Goal: Task Accomplishment & Management: Use online tool/utility

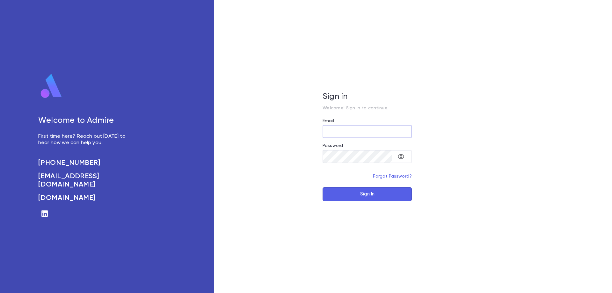
type input "**********"
click at [366, 191] on button "Sign In" at bounding box center [366, 194] width 89 height 14
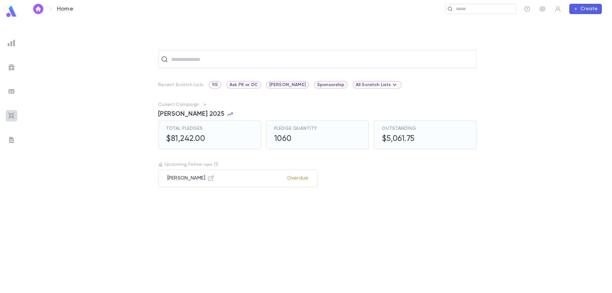
click at [7, 118] on div at bounding box center [11, 115] width 11 height 11
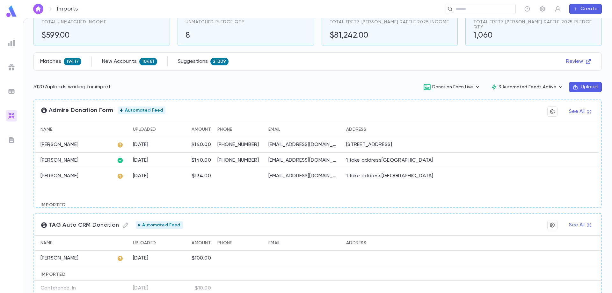
scroll to position [32, 0]
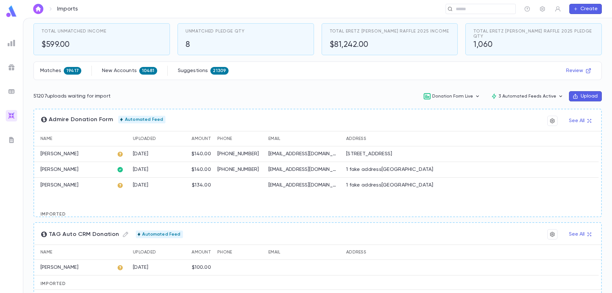
click at [61, 71] on div "Matches 19417" at bounding box center [60, 71] width 41 height 8
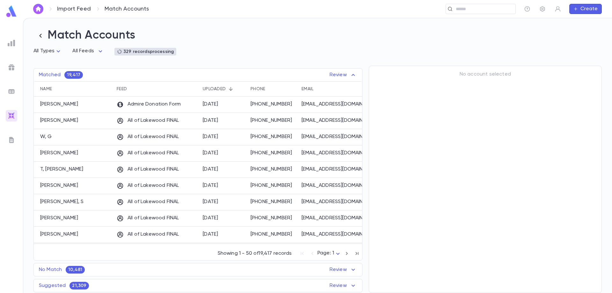
click at [8, 122] on ul at bounding box center [11, 164] width 23 height 258
click at [9, 117] on img at bounding box center [12, 116] width 8 height 8
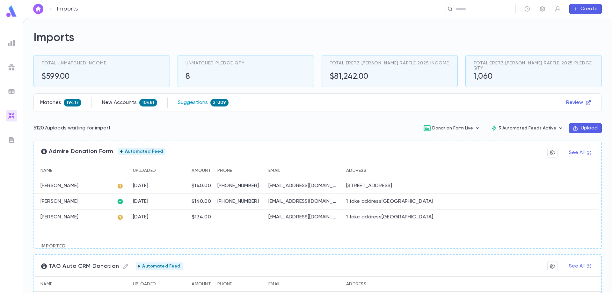
click at [189, 104] on p "Suggestions" at bounding box center [193, 102] width 30 height 6
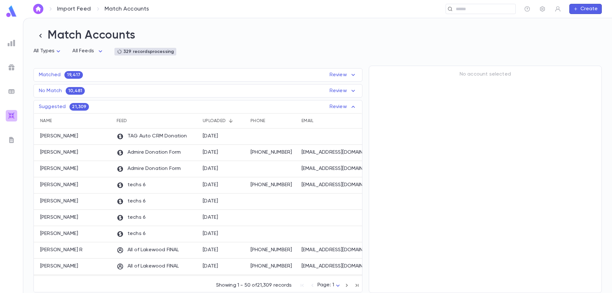
click at [12, 118] on img at bounding box center [12, 116] width 8 height 8
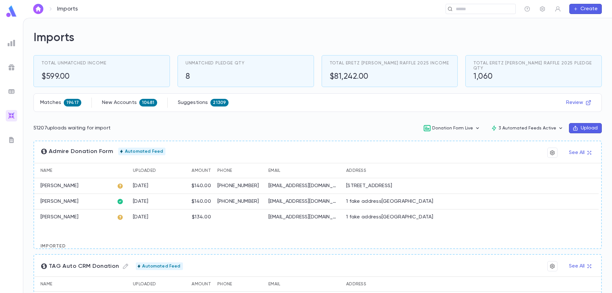
click at [576, 126] on button "Upload" at bounding box center [585, 128] width 33 height 10
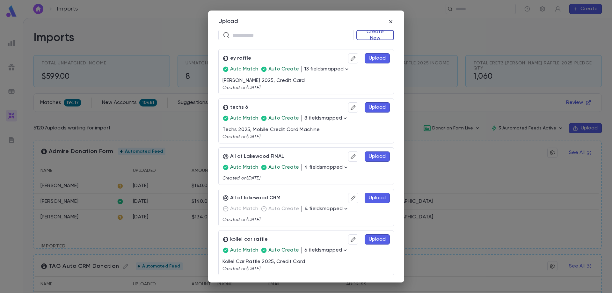
click at [365, 38] on button "Create New" at bounding box center [375, 35] width 38 height 10
click at [371, 56] on li "Donations" at bounding box center [376, 58] width 37 height 10
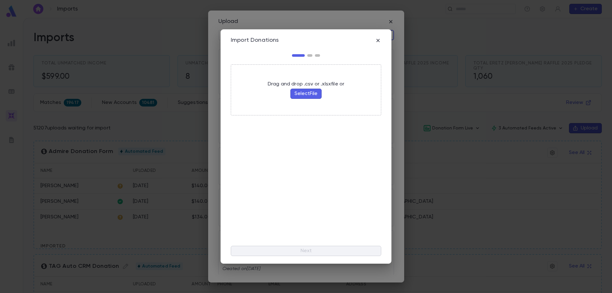
click at [301, 98] on button "Select File" at bounding box center [305, 94] width 31 height 10
click at [377, 41] on icon "button" at bounding box center [377, 40] width 3 height 3
